Goal: Task Accomplishment & Management: Manage account settings

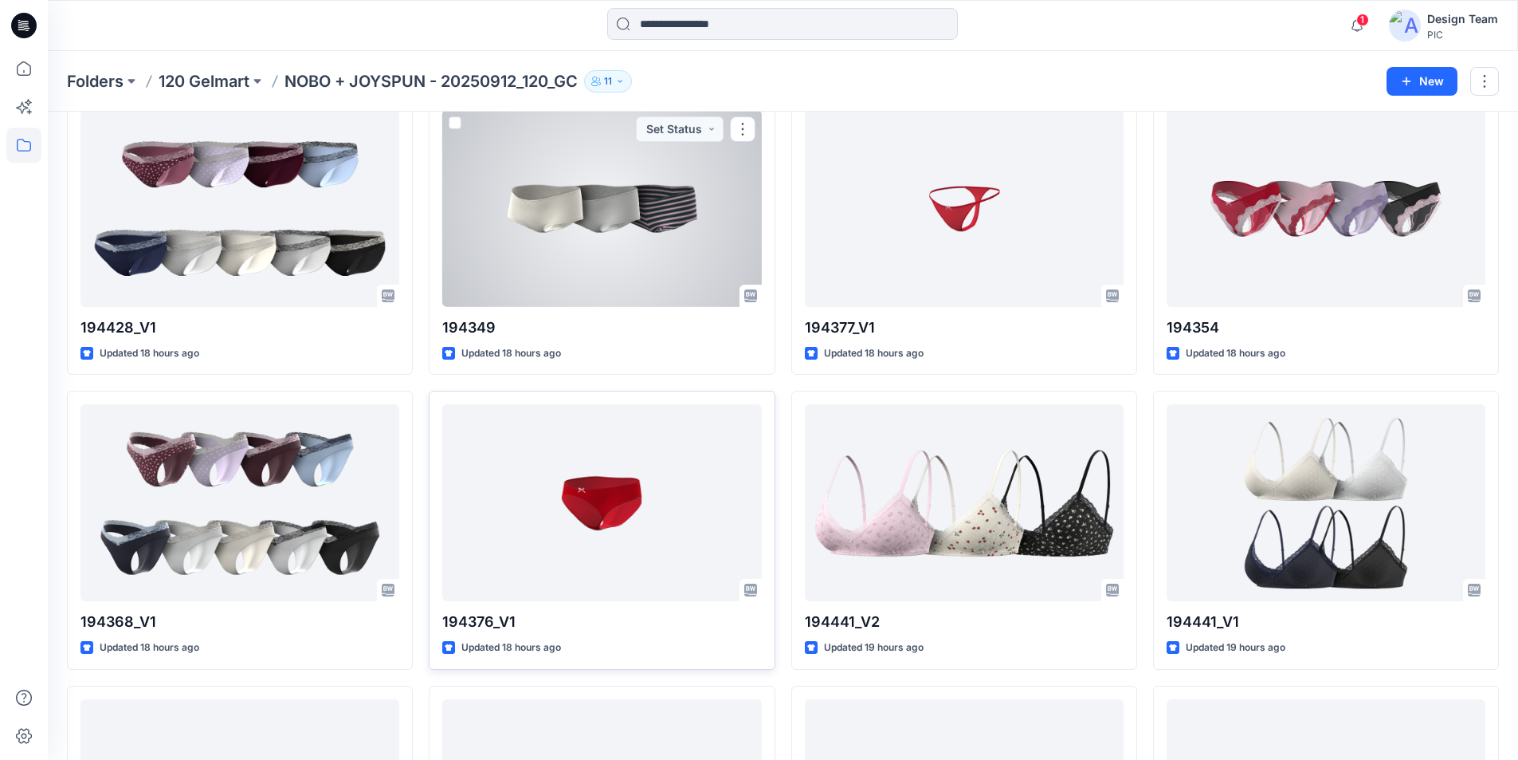
scroll to position [1955, 0]
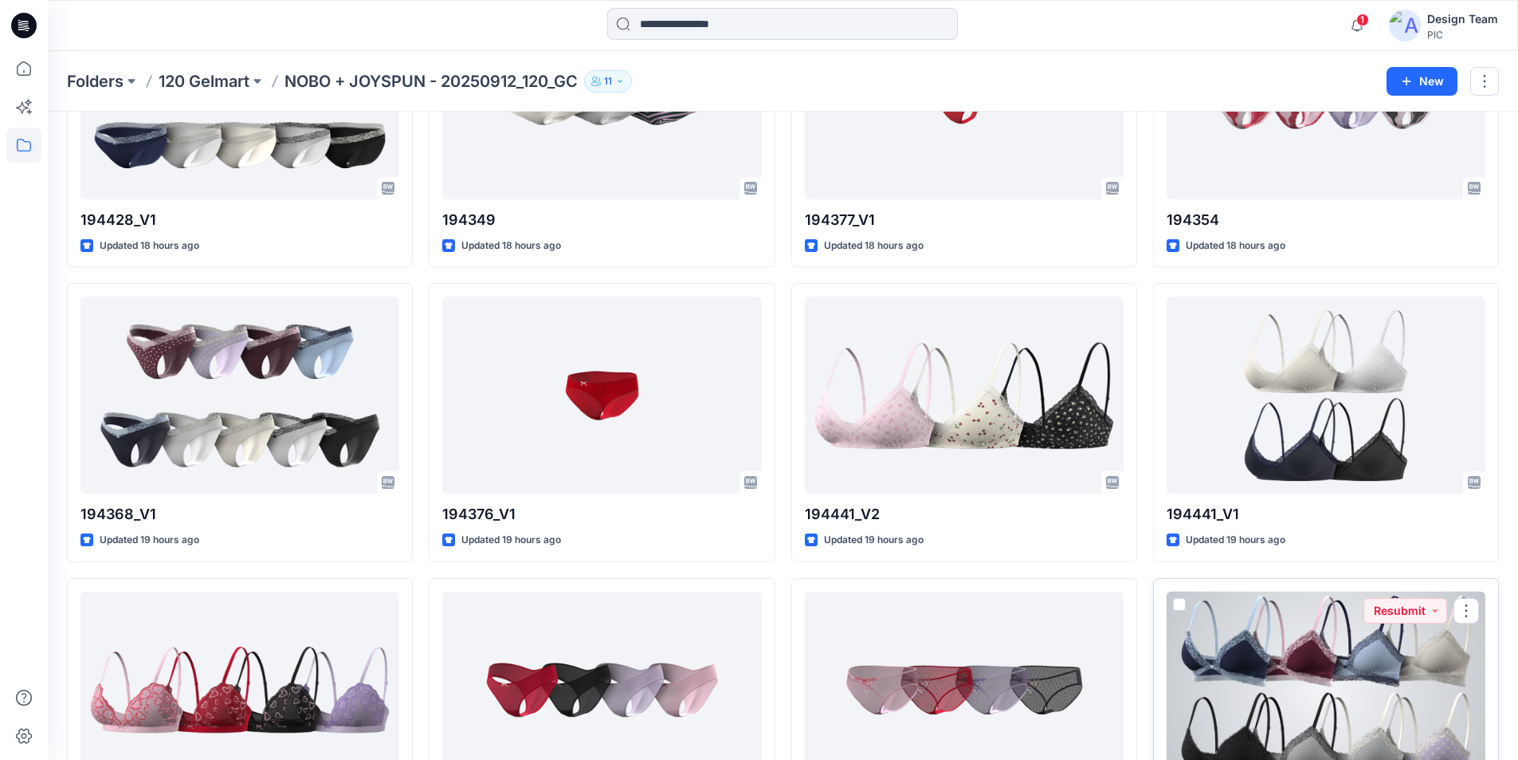
click at [1324, 591] on div at bounding box center [1326, 689] width 319 height 197
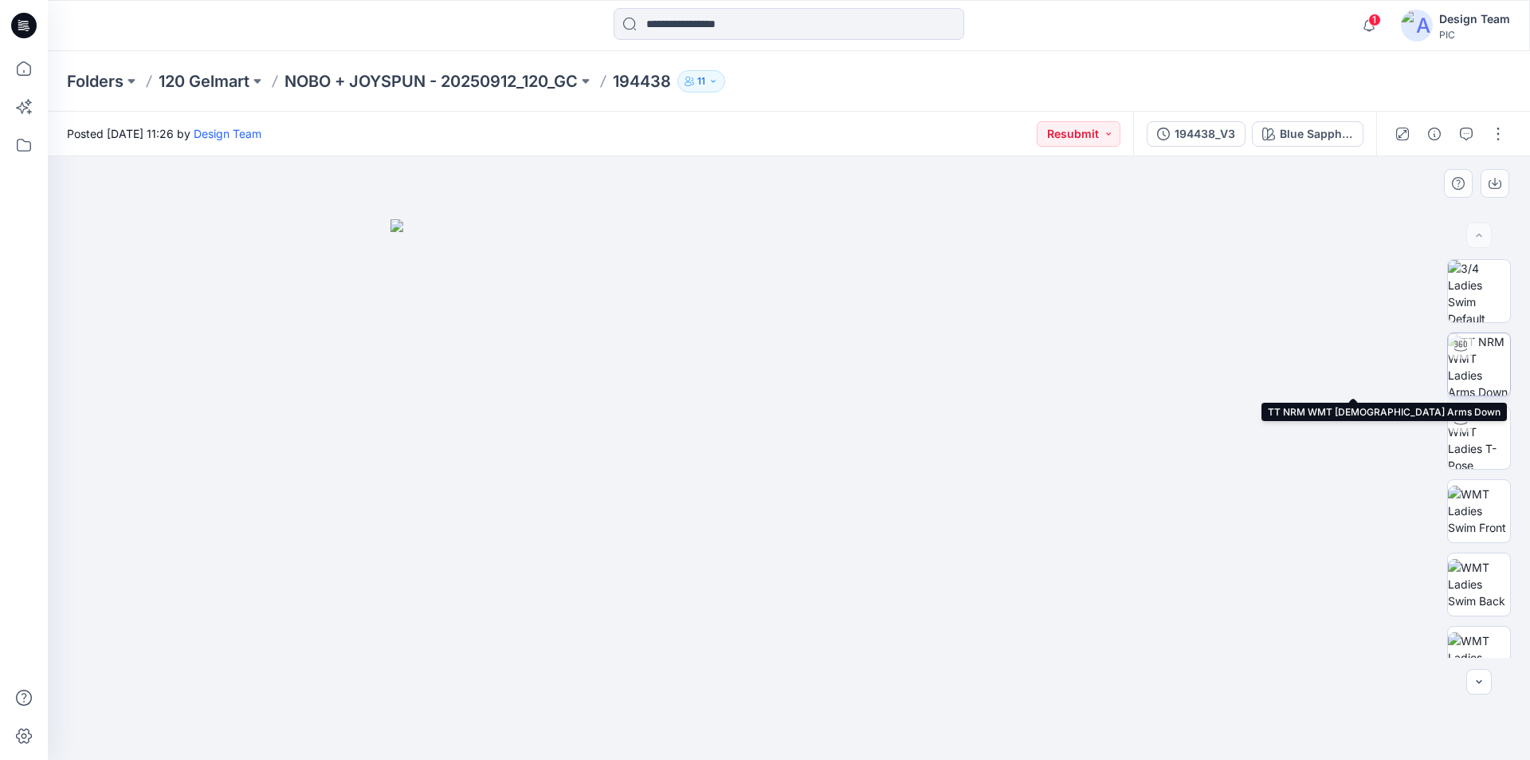
click at [1478, 376] on img at bounding box center [1479, 364] width 62 height 62
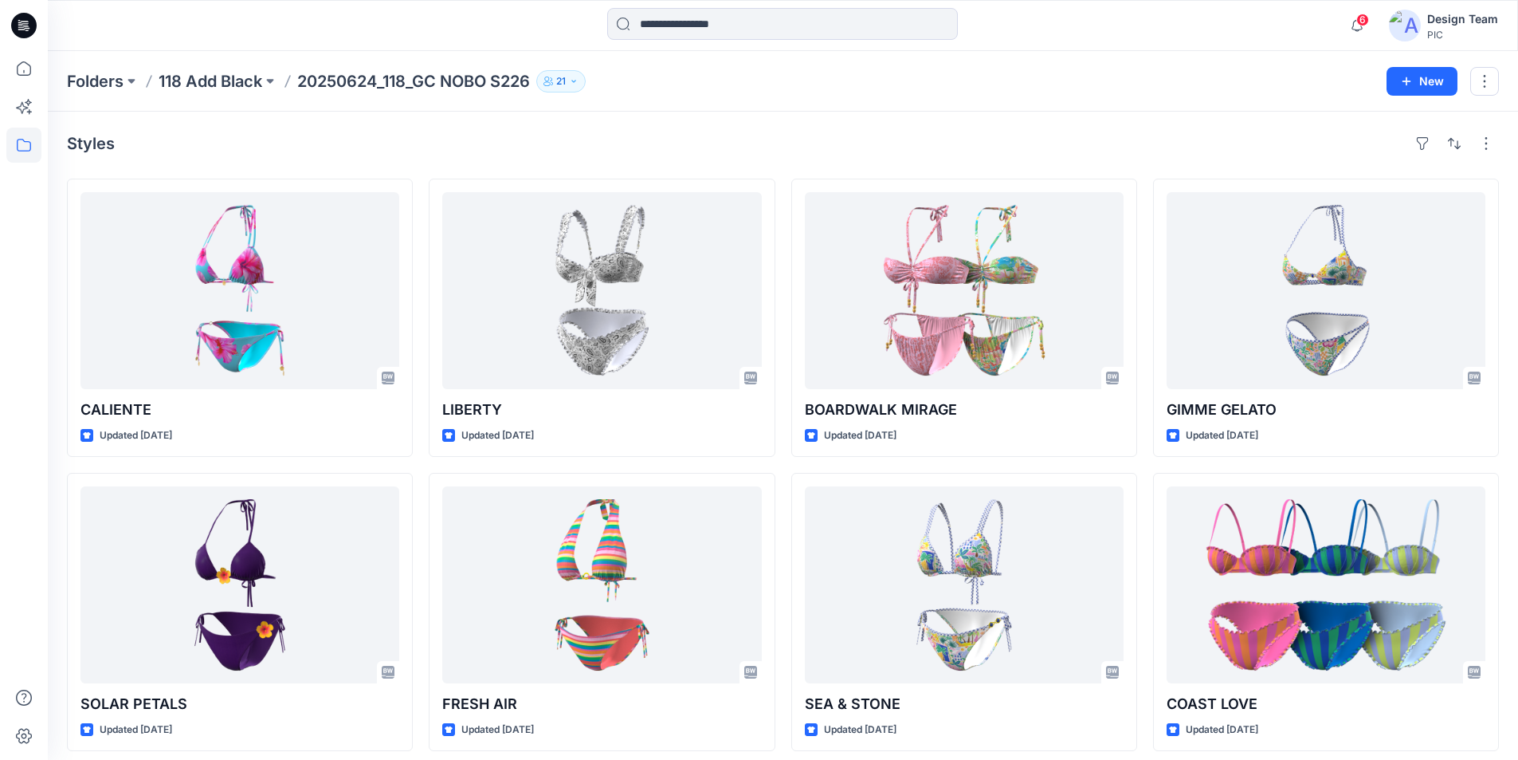
click at [32, 22] on icon at bounding box center [24, 26] width 26 height 26
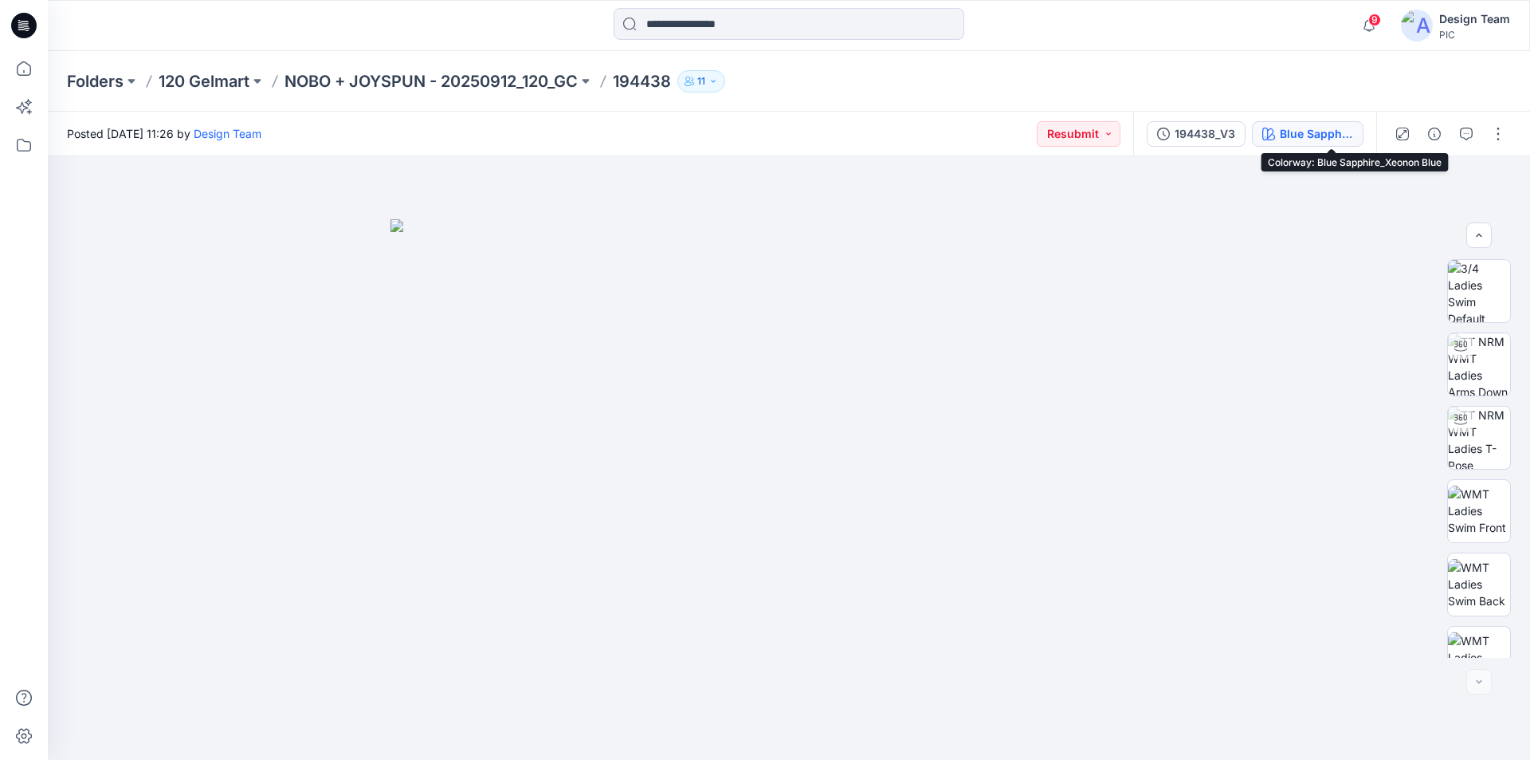
scroll to position [325, 0]
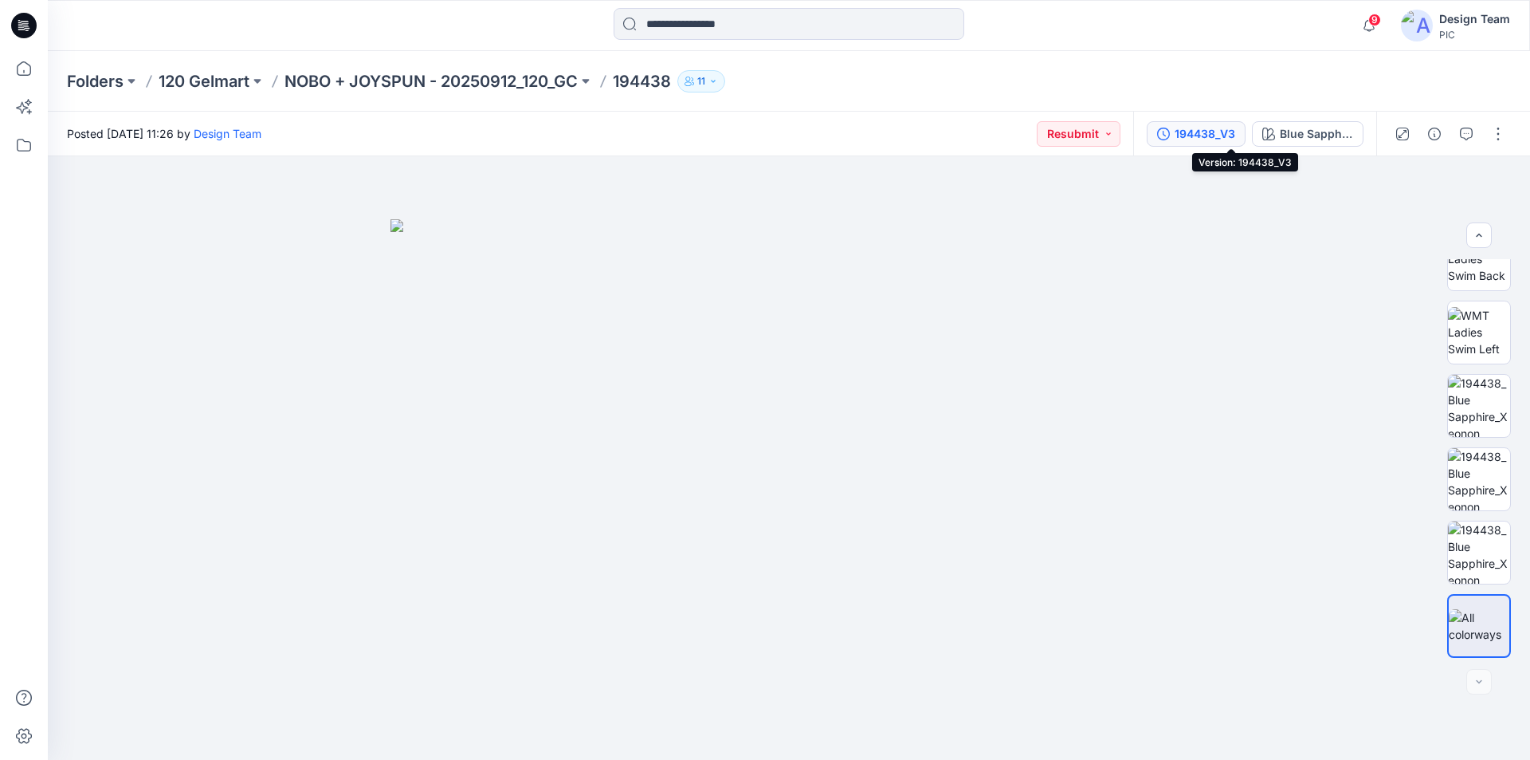
click at [1235, 128] on div "194438_V3" at bounding box center [1205, 134] width 61 height 18
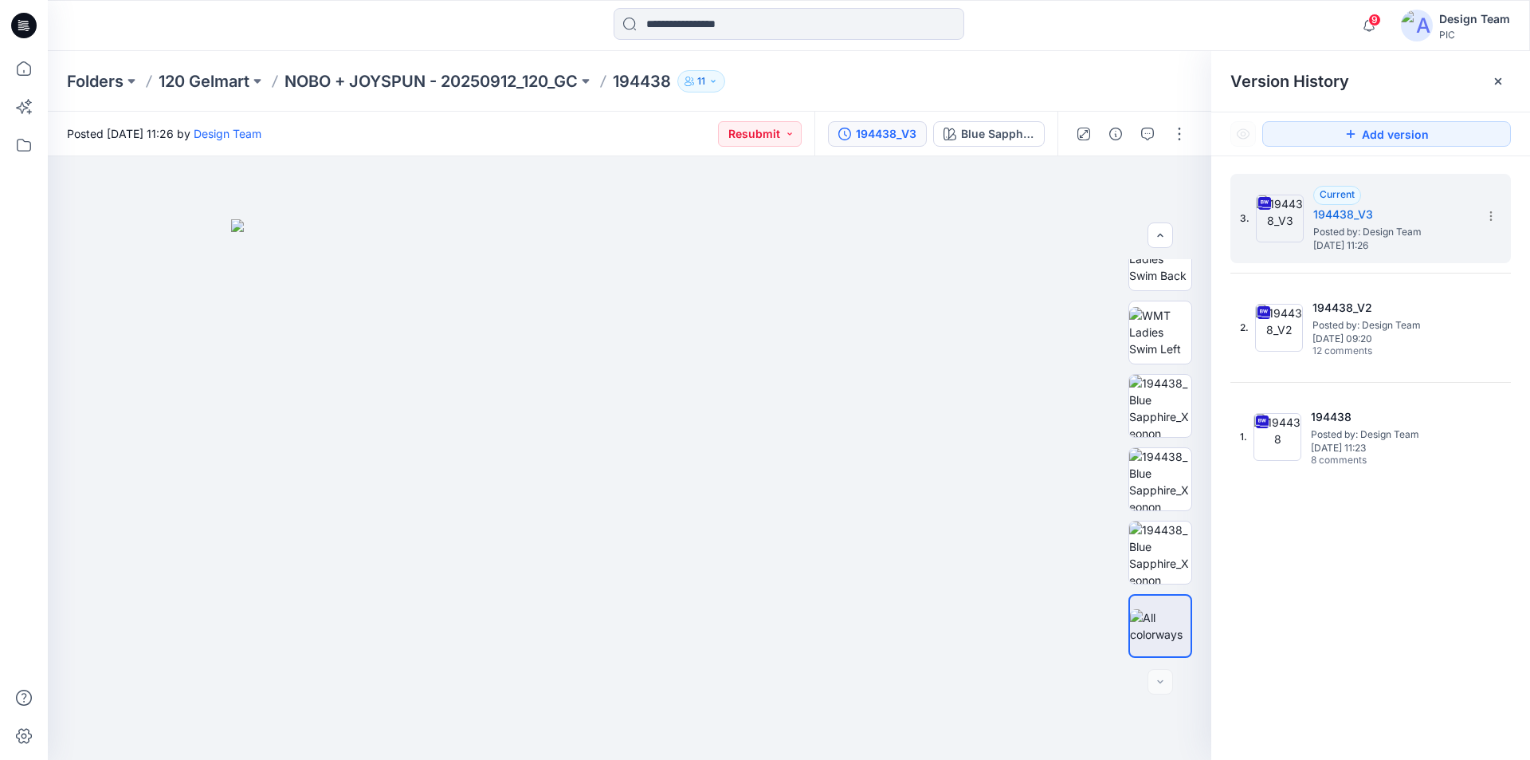
click at [28, 29] on icon at bounding box center [27, 28] width 6 height 1
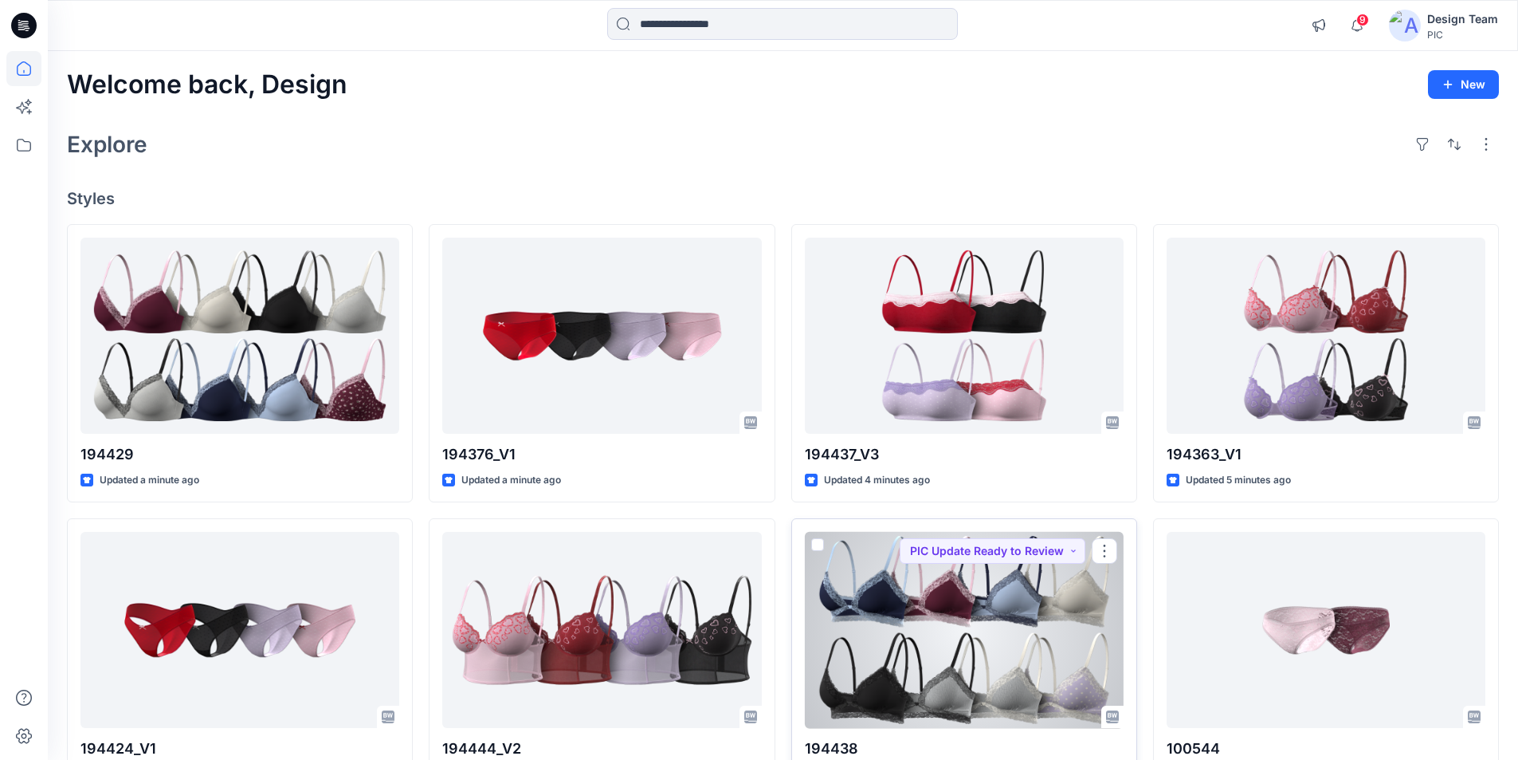
click at [1019, 593] on div at bounding box center [964, 630] width 319 height 197
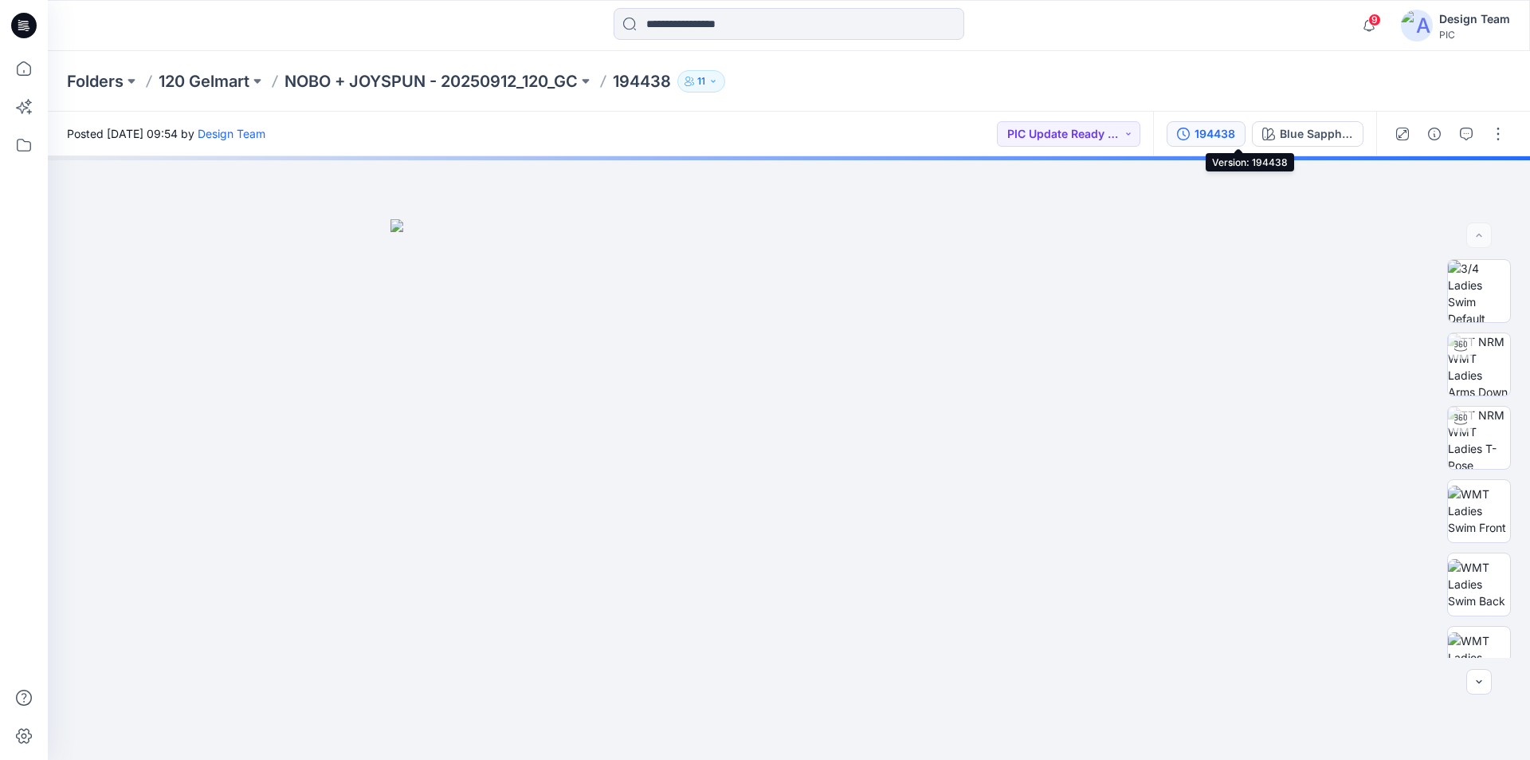
click at [1235, 132] on div "194438" at bounding box center [1215, 134] width 41 height 18
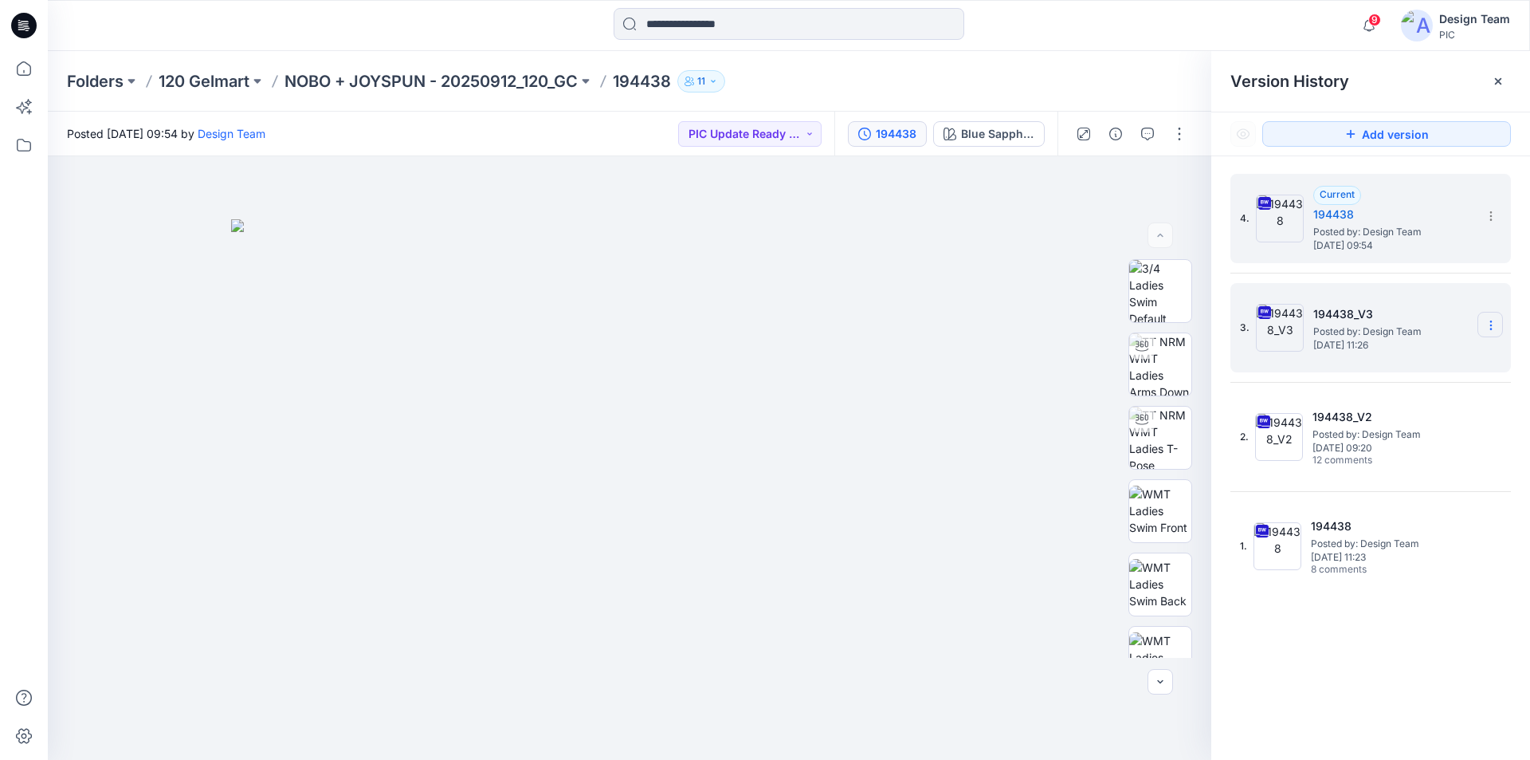
click at [1491, 321] on icon at bounding box center [1491, 321] width 1 height 1
click at [1395, 489] on span "Delete Version" at bounding box center [1381, 490] width 75 height 19
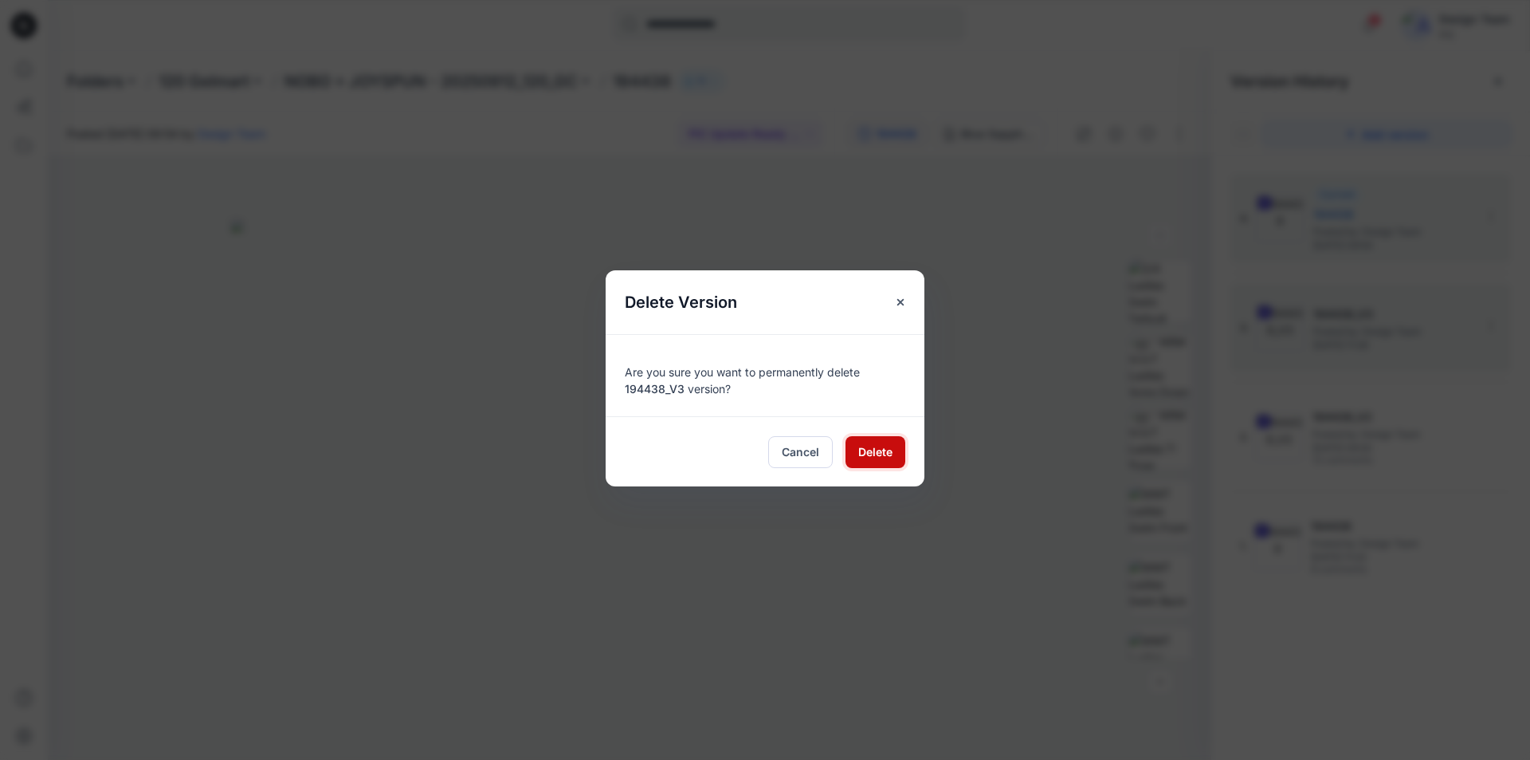
click at [866, 444] on span "Delete" at bounding box center [875, 451] width 34 height 17
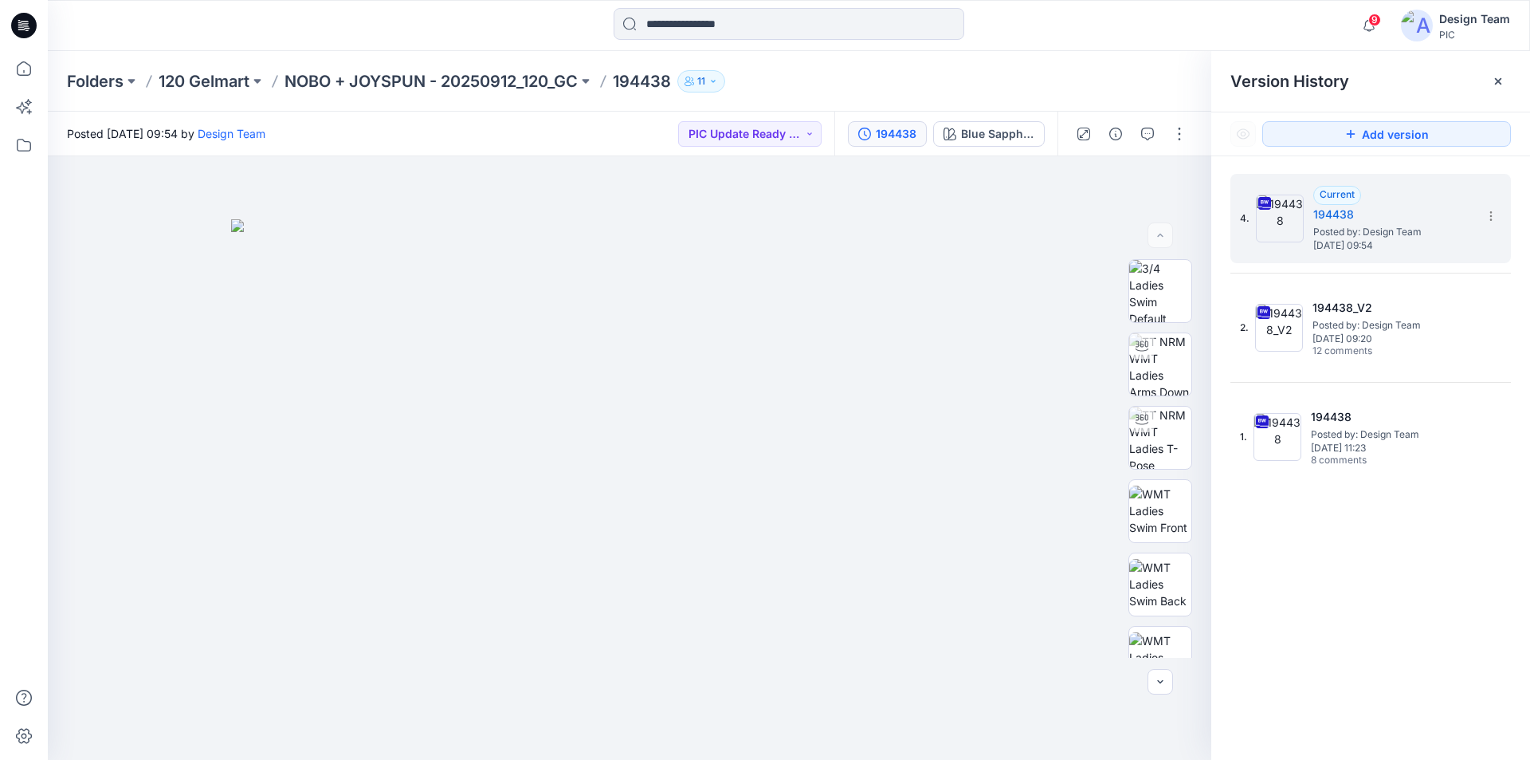
click at [26, 23] on icon at bounding box center [24, 26] width 26 height 26
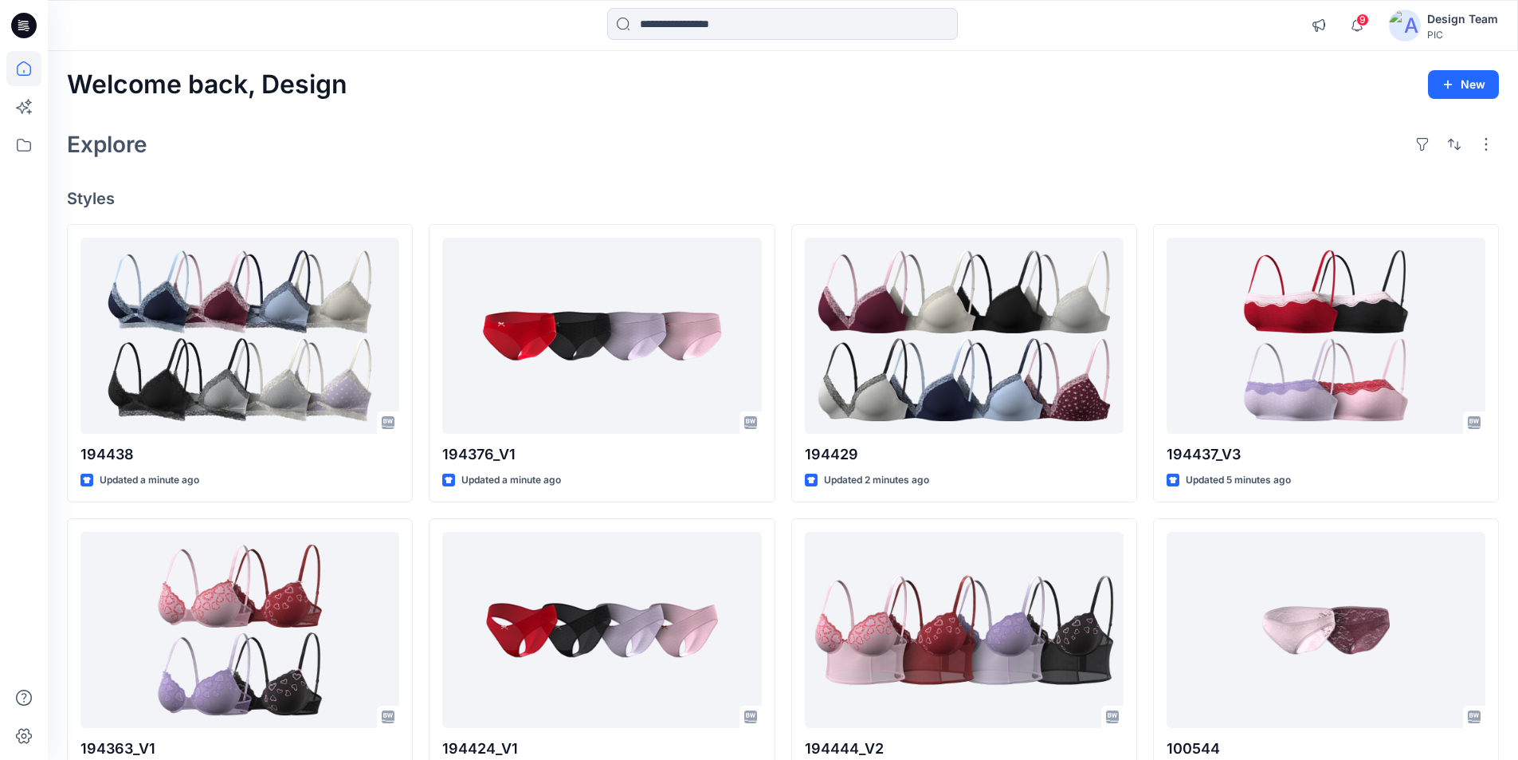
click at [568, 125] on div "Explore" at bounding box center [783, 144] width 1432 height 38
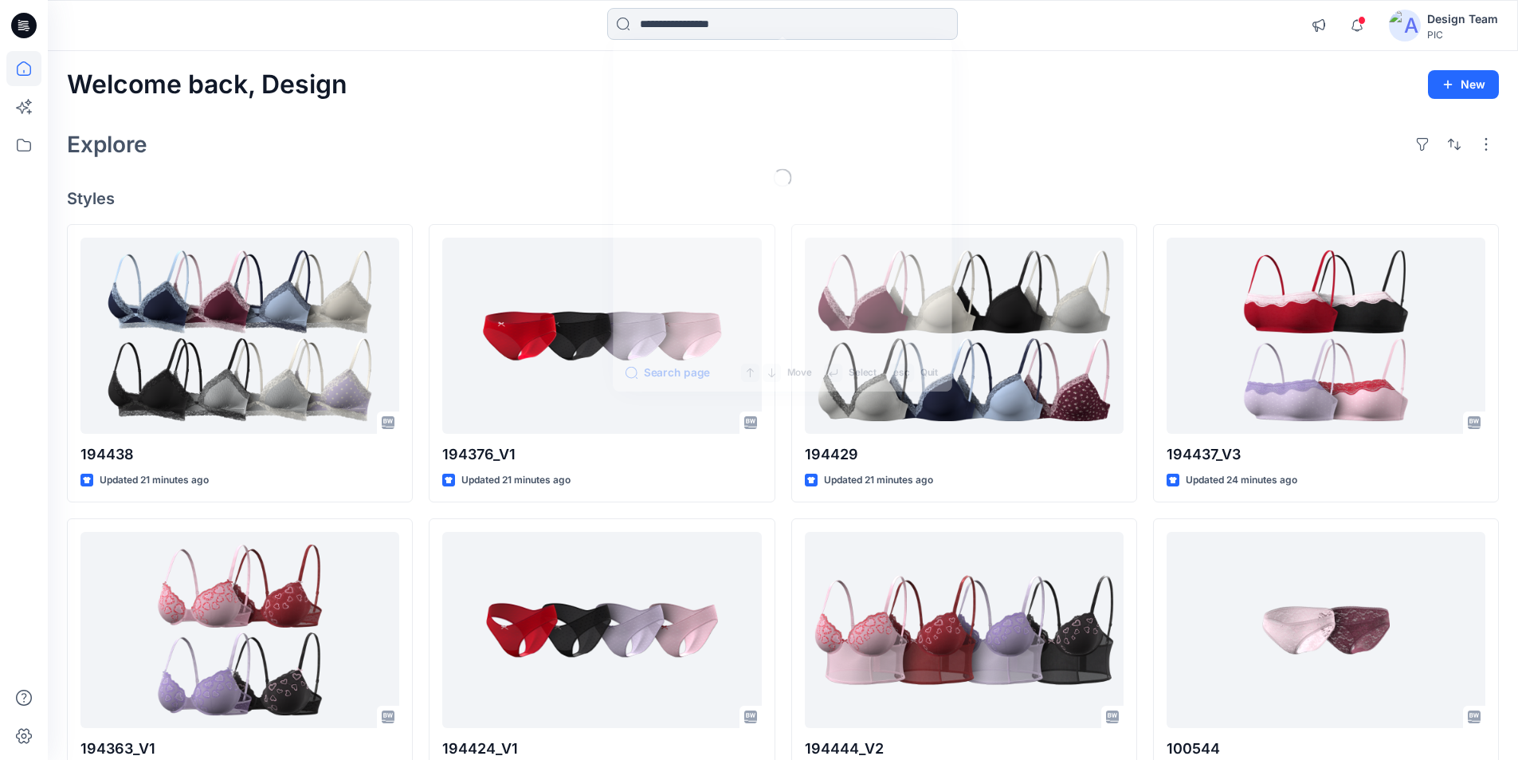
click at [805, 23] on input at bounding box center [782, 24] width 351 height 32
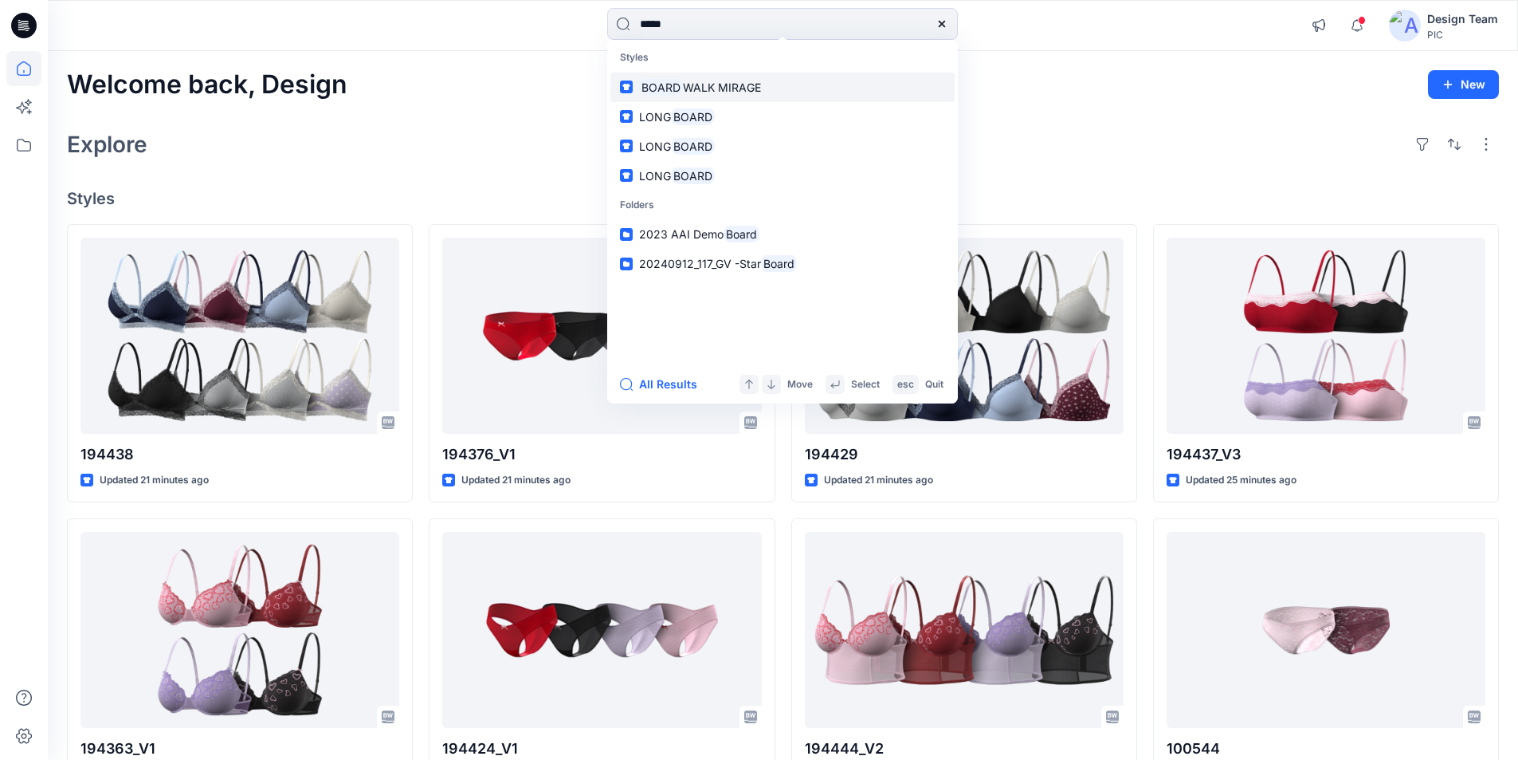
type input "*****"
click at [717, 81] on span "WALK MIRAGE" at bounding box center [722, 88] width 78 height 14
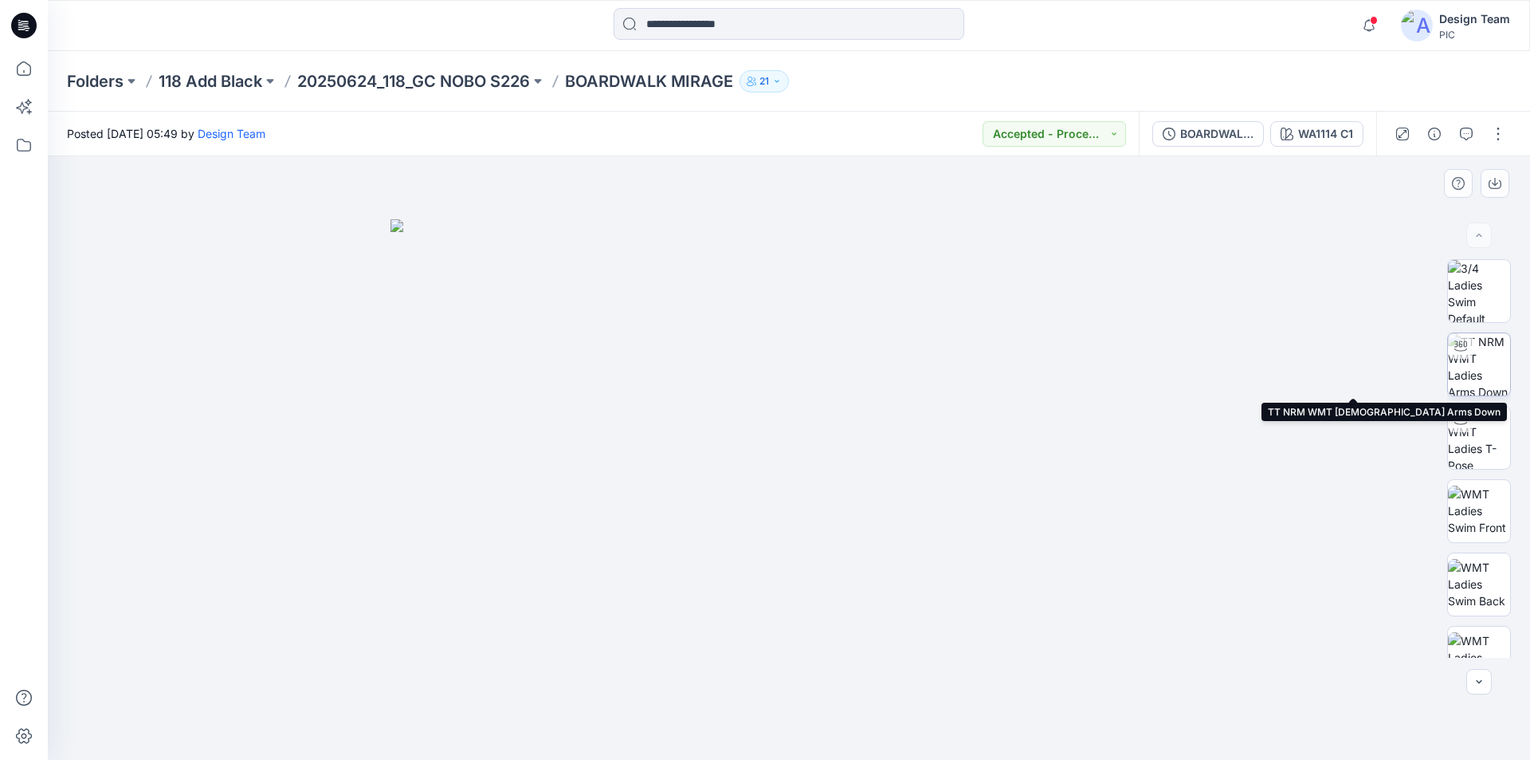
click at [1472, 354] on img at bounding box center [1479, 364] width 62 height 62
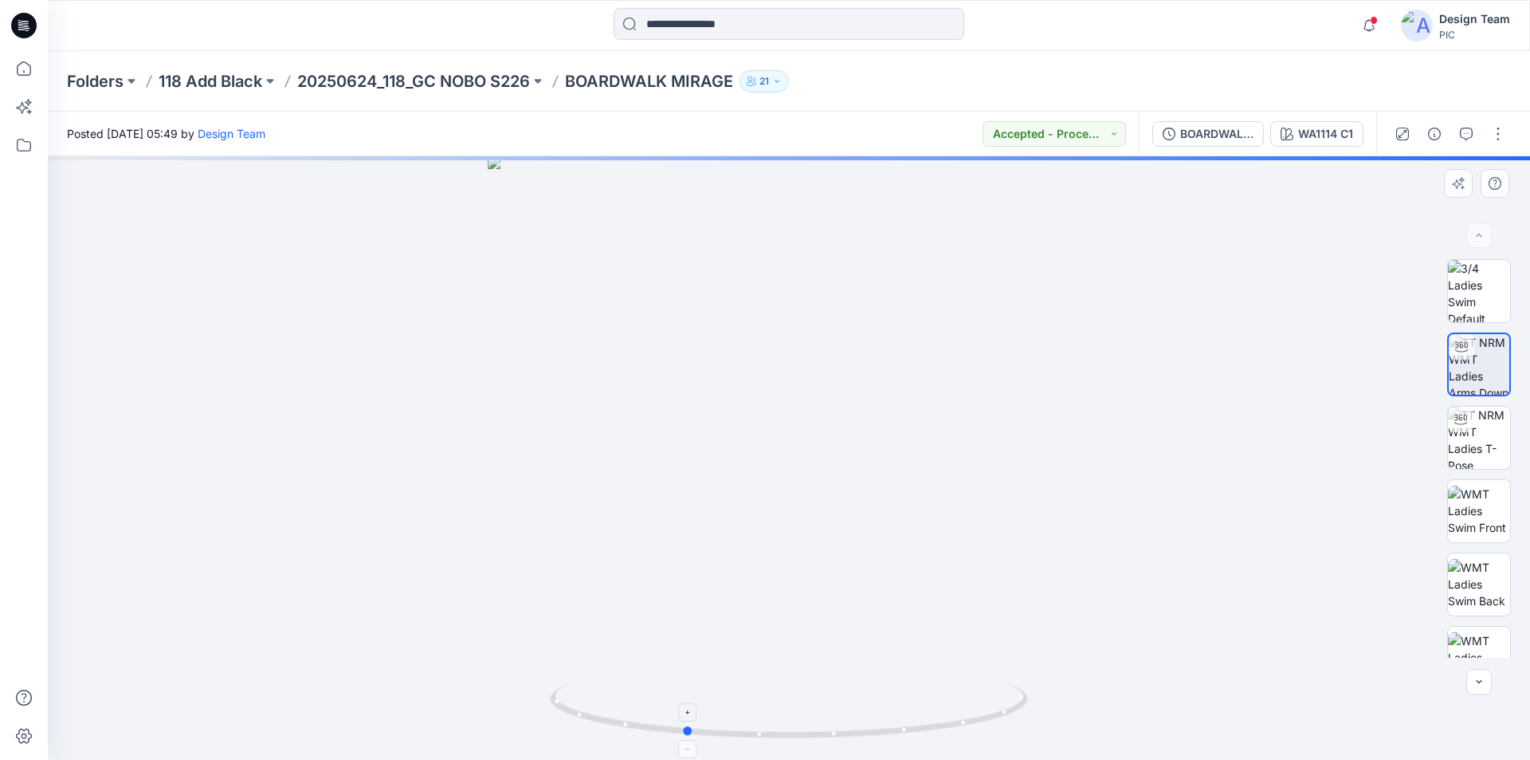
drag, startPoint x: 988, startPoint y: 717, endPoint x: 883, endPoint y: 732, distance: 105.5
click at [883, 732] on icon at bounding box center [791, 712] width 482 height 60
drag, startPoint x: 980, startPoint y: 721, endPoint x: 899, endPoint y: 735, distance: 81.6
click at [899, 735] on icon at bounding box center [791, 712] width 482 height 60
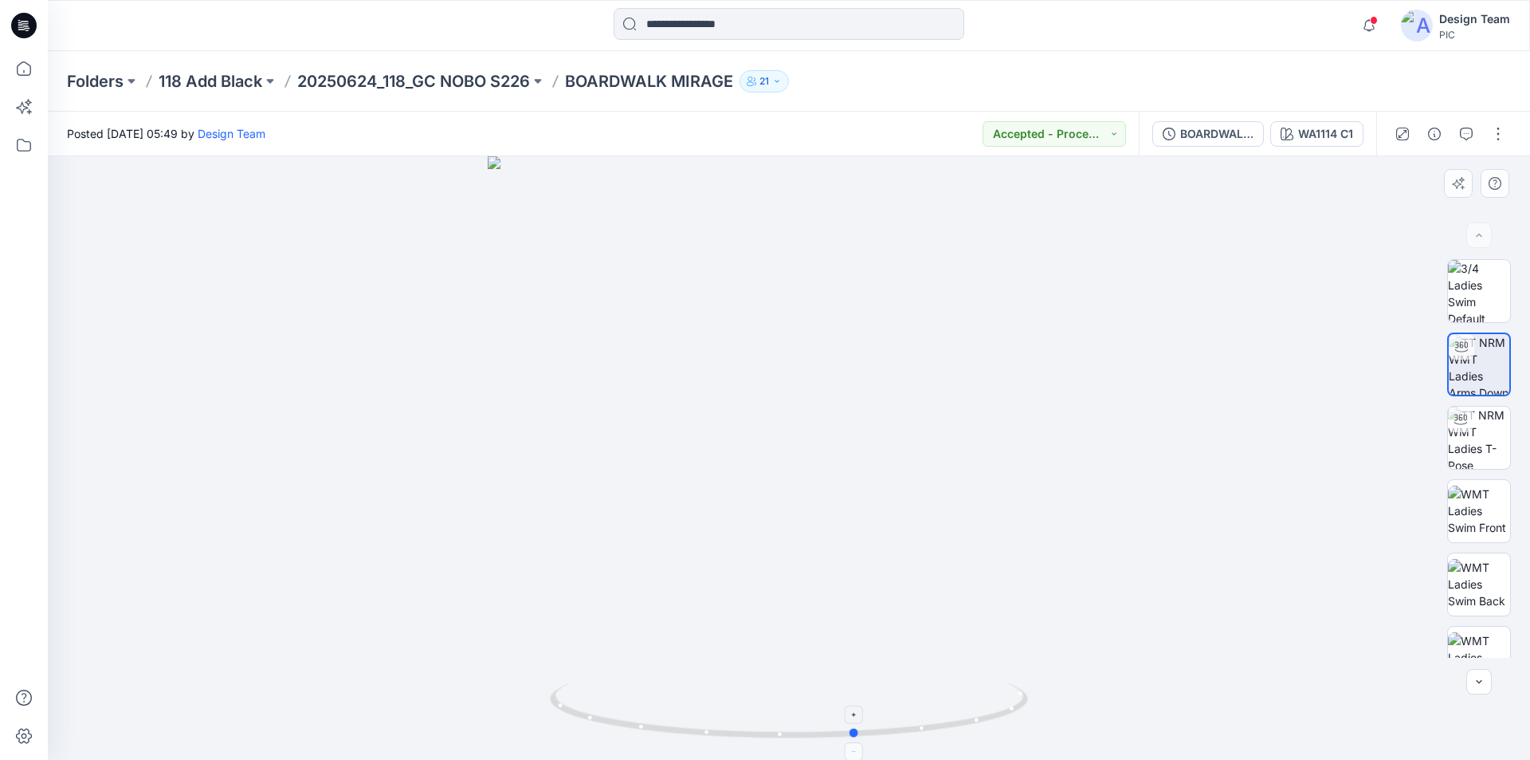
drag, startPoint x: 998, startPoint y: 717, endPoint x: 788, endPoint y: 705, distance: 210.0
click at [788, 705] on icon at bounding box center [791, 712] width 482 height 60
